Goal: Transaction & Acquisition: Purchase product/service

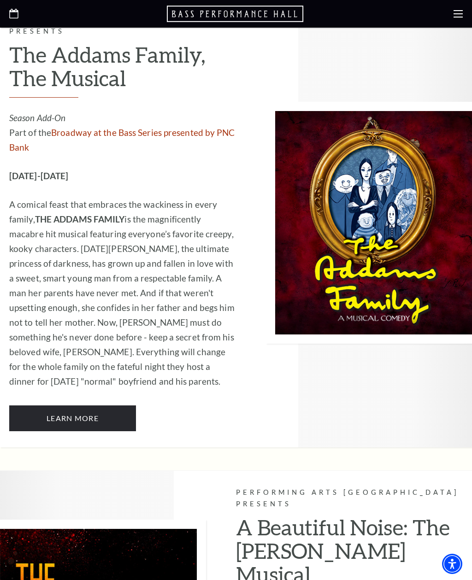
scroll to position [1686, 0]
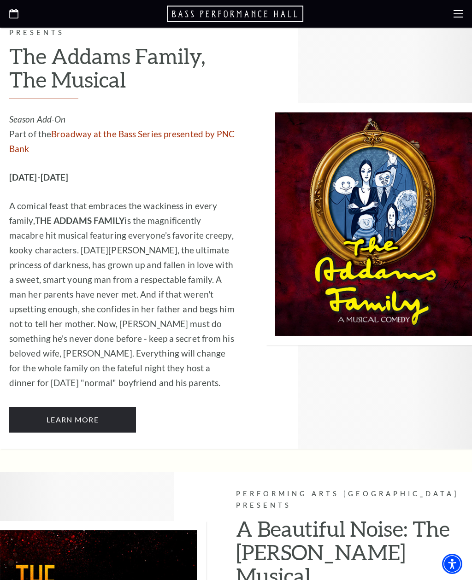
click at [105, 407] on link "Learn More" at bounding box center [72, 420] width 127 height 26
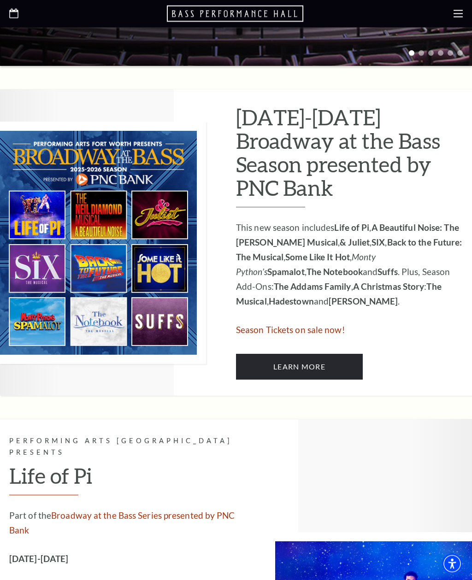
scroll to position [377, 0]
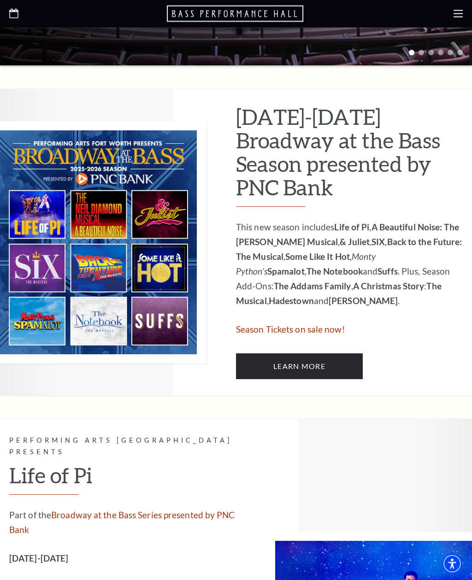
click at [312, 355] on link "Learn More" at bounding box center [299, 367] width 127 height 26
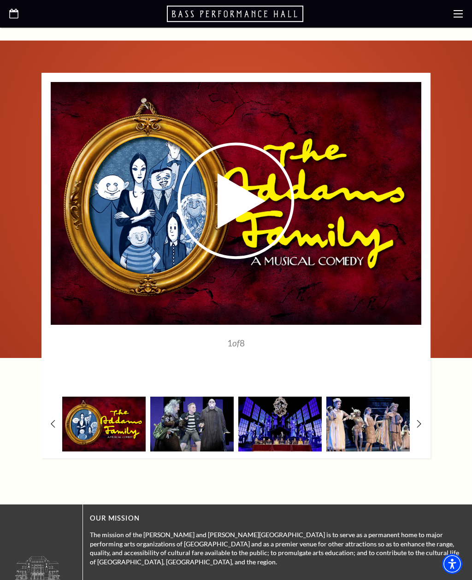
scroll to position [1306, 0]
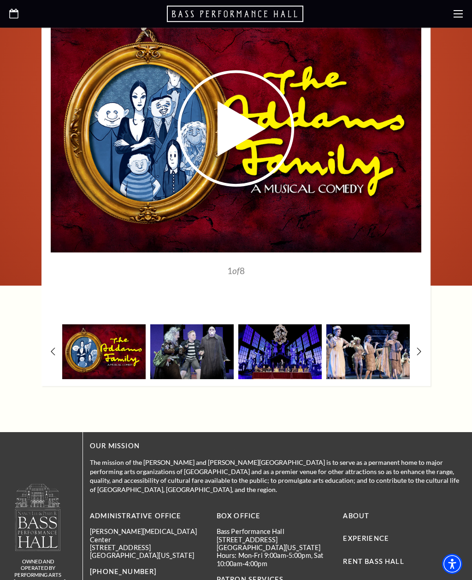
click at [249, 148] on use at bounding box center [235, 128] width 117 height 117
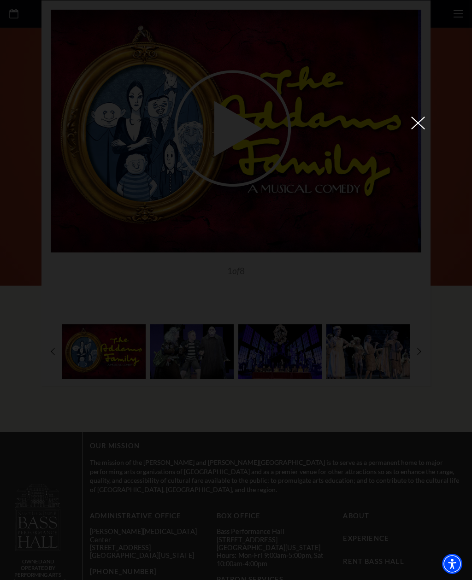
click at [419, 125] on icon at bounding box center [418, 123] width 14 height 14
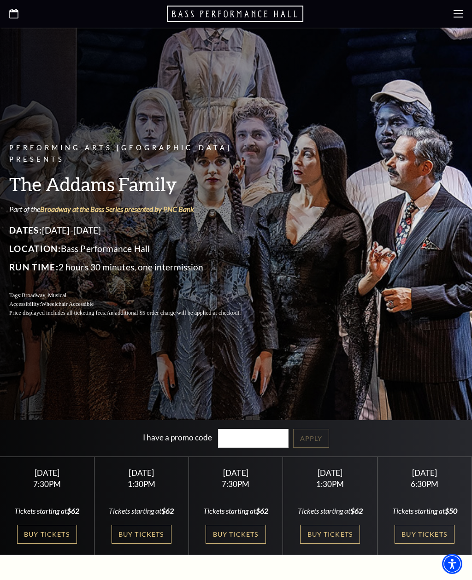
scroll to position [0, 0]
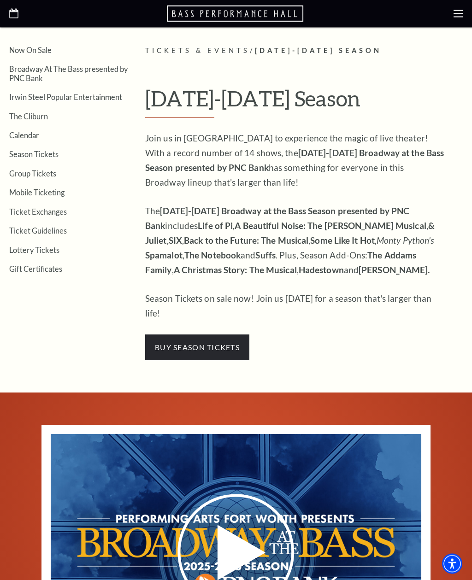
scroll to position [184, 0]
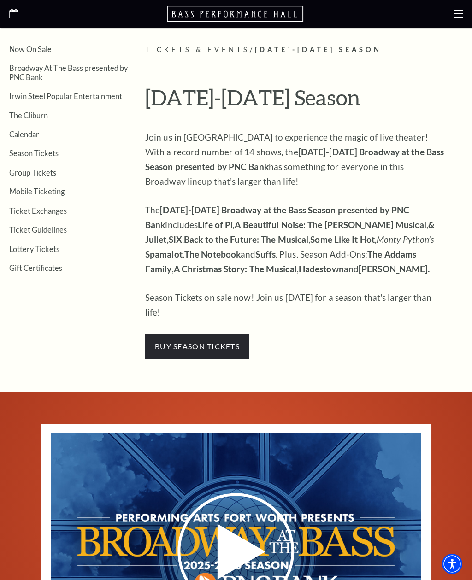
click at [219, 333] on span "buy season tickets" at bounding box center [197, 346] width 104 height 26
click at [222, 333] on span "buy season tickets" at bounding box center [197, 346] width 104 height 26
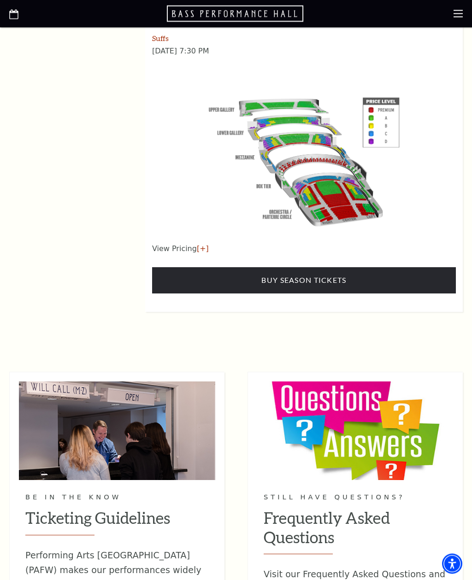
scroll to position [1492, 0]
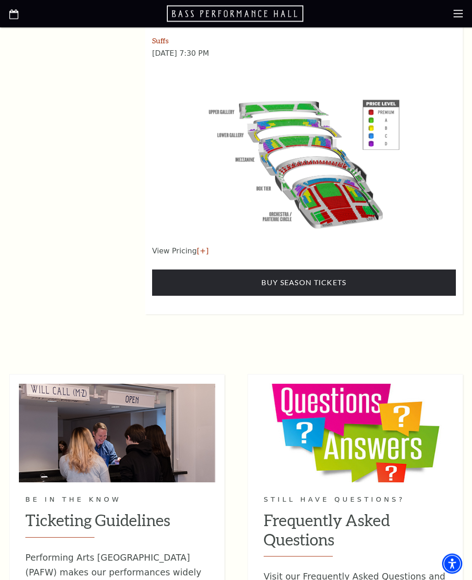
click at [320, 270] on link "Buy Season Tickets" at bounding box center [304, 283] width 304 height 26
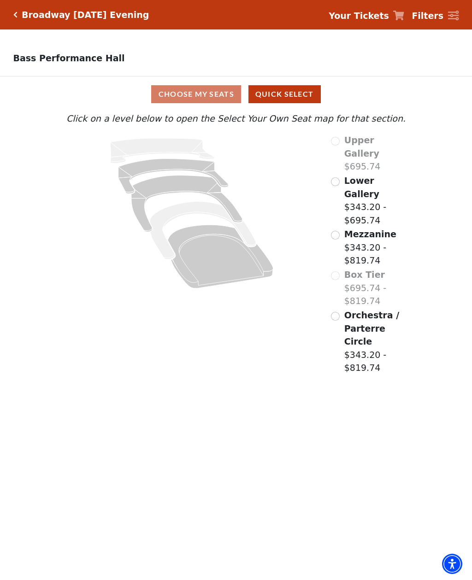
click at [337, 177] on input "Lower Gallery$343.20 - $695.74\a" at bounding box center [335, 181] width 9 height 9
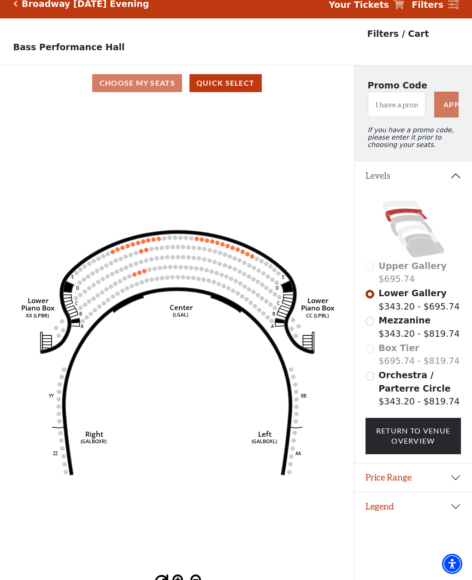
scroll to position [20, 0]
